Goal: Find contact information: Find contact information

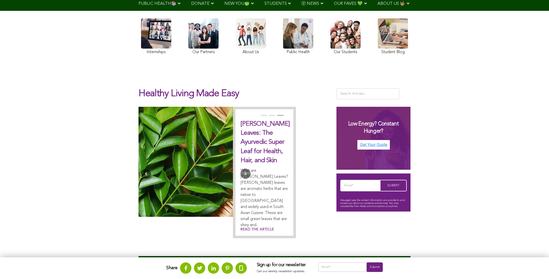
scroll to position [44, 0]
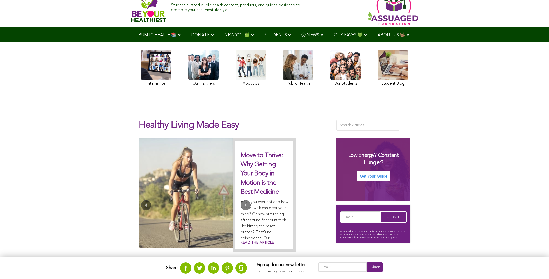
click at [141, 86] on link at bounding box center [156, 69] width 30 height 38
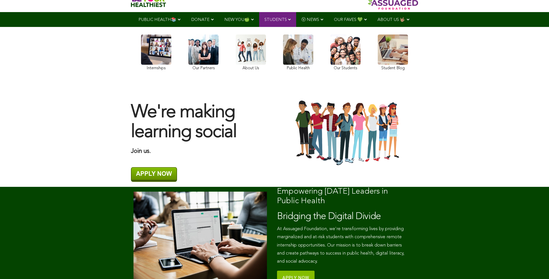
scroll to position [9, 0]
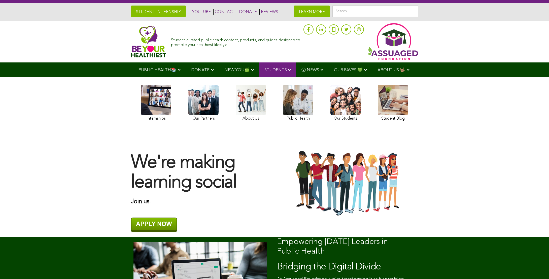
click at [222, 92] on div "Internships Our Partners About Us Public Health Our Students Student Blog" at bounding box center [275, 103] width 280 height 53
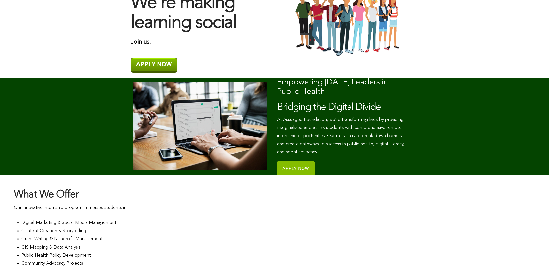
scroll to position [0, 0]
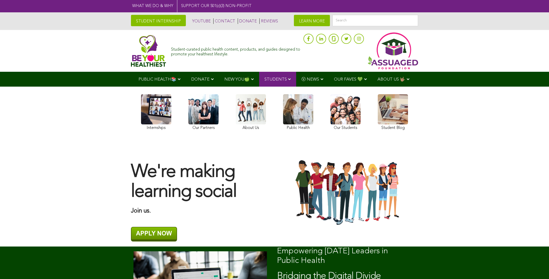
click at [213, 20] on link "CONTACT" at bounding box center [224, 21] width 22 height 6
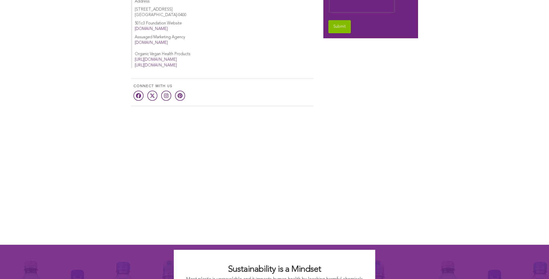
scroll to position [280, 0]
